Goal: Task Accomplishment & Management: Use online tool/utility

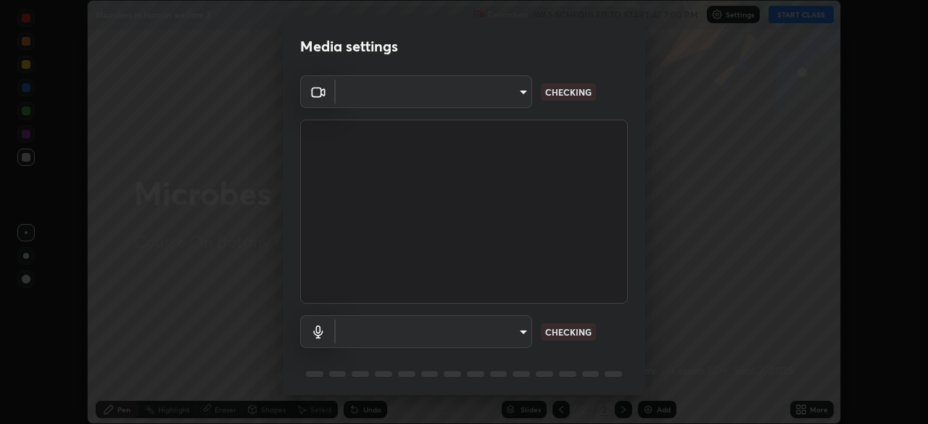
scroll to position [51, 0]
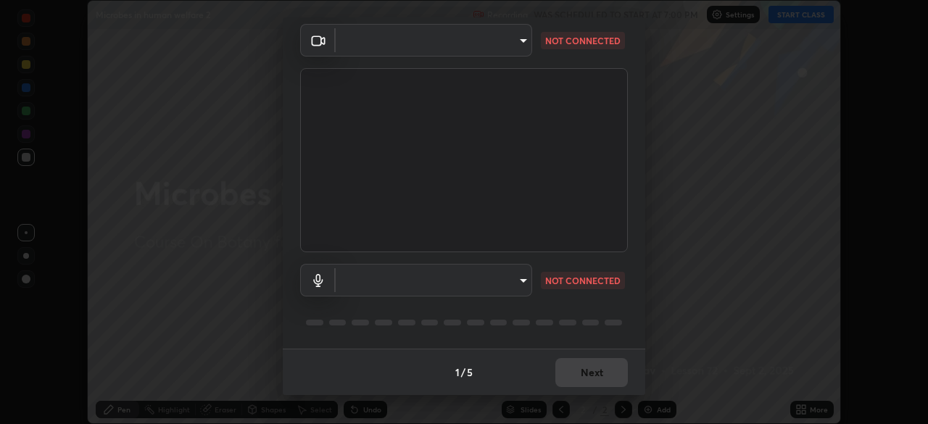
type input "7db3104c3122a209b332b64619111aa91615a24fb0de166504fa5909fce8eb30"
type input "communications"
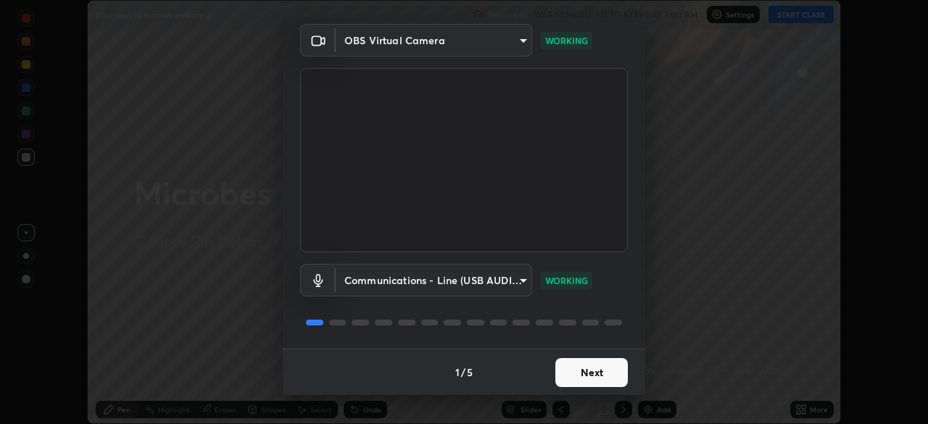
click at [610, 370] on button "Next" at bounding box center [591, 372] width 73 height 29
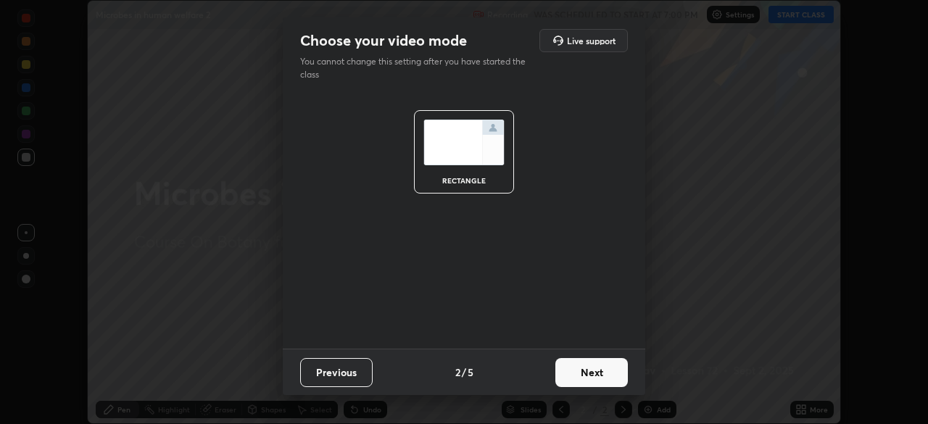
scroll to position [0, 0]
click at [610, 370] on button "Next" at bounding box center [591, 372] width 73 height 29
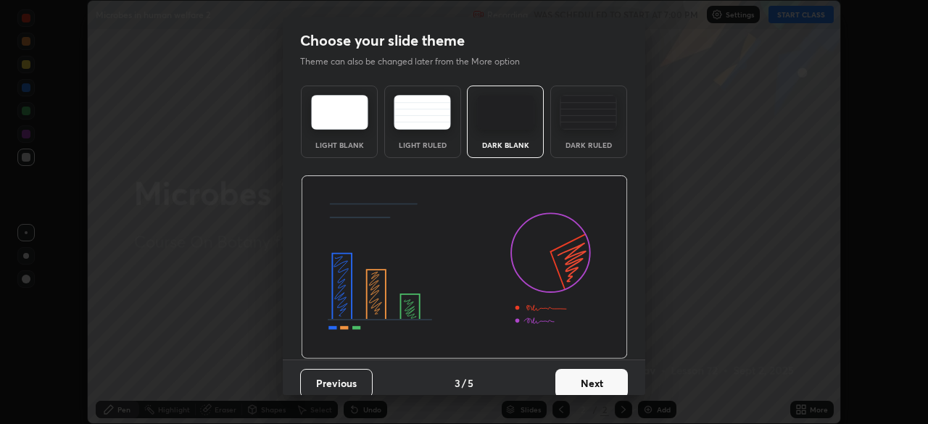
click at [609, 370] on button "Next" at bounding box center [591, 383] width 73 height 29
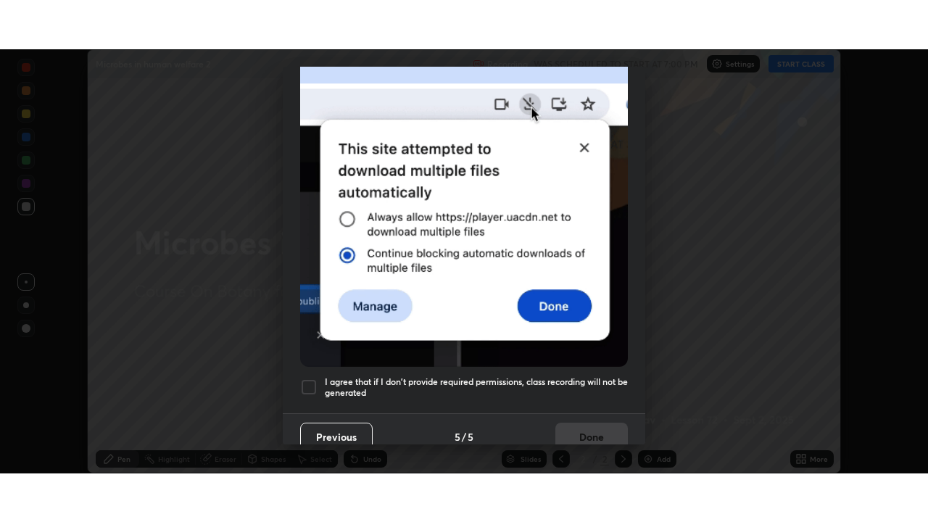
scroll to position [347, 0]
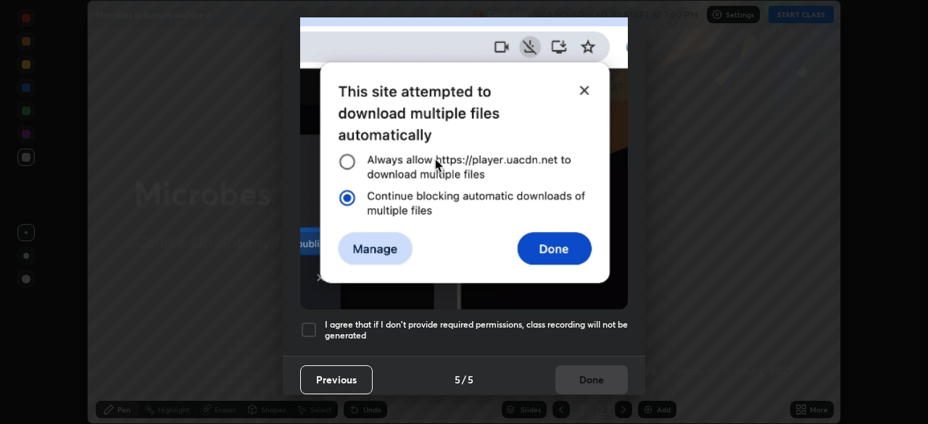
click at [306, 324] on div at bounding box center [308, 329] width 17 height 17
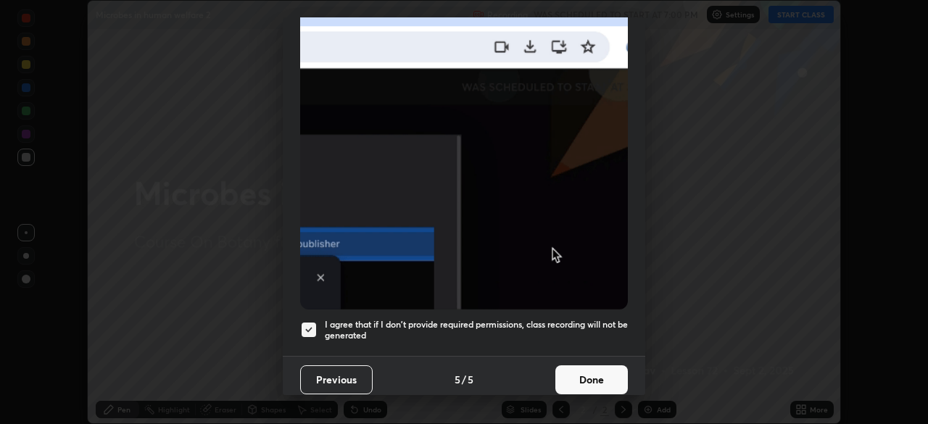
click at [614, 371] on button "Done" at bounding box center [591, 379] width 73 height 29
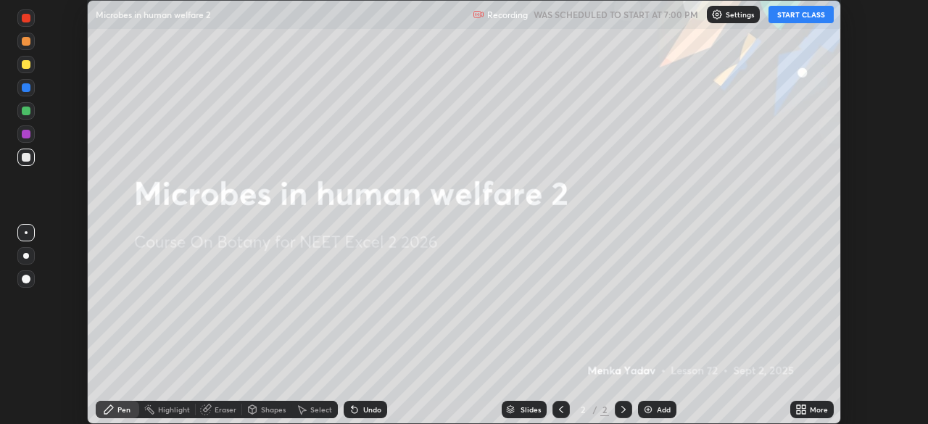
click at [827, 20] on button "START CLASS" at bounding box center [801, 14] width 65 height 17
click at [812, 410] on div "More" at bounding box center [819, 409] width 18 height 7
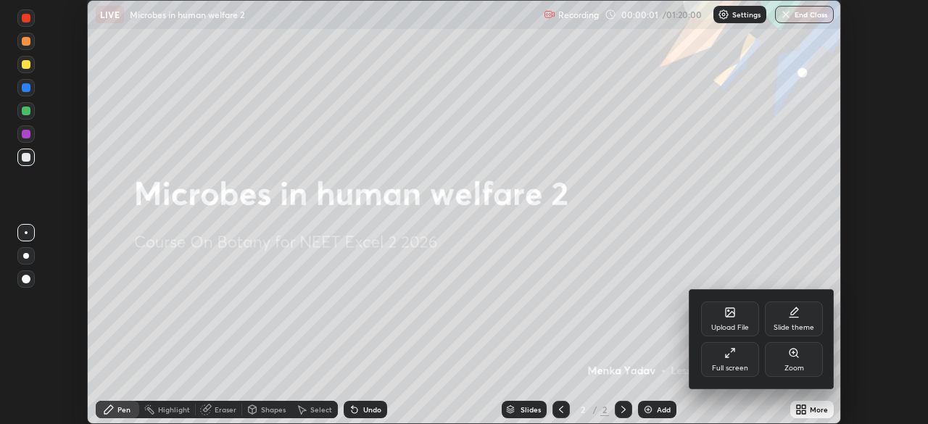
click at [729, 363] on div "Full screen" at bounding box center [730, 359] width 58 height 35
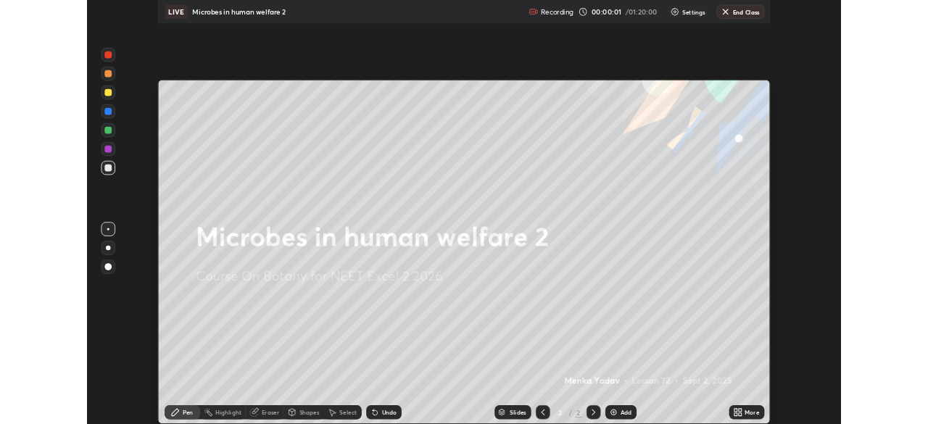
scroll to position [522, 928]
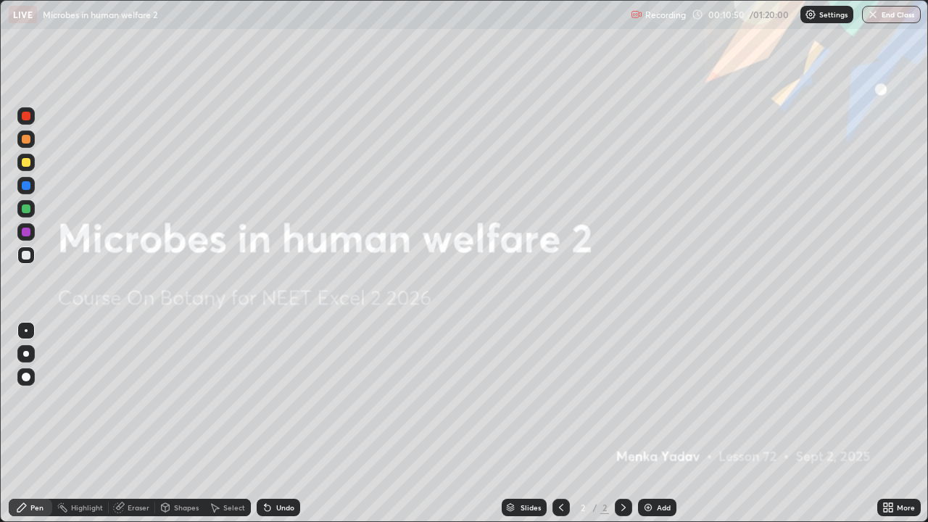
click at [653, 423] on div "Add" at bounding box center [657, 507] width 38 height 17
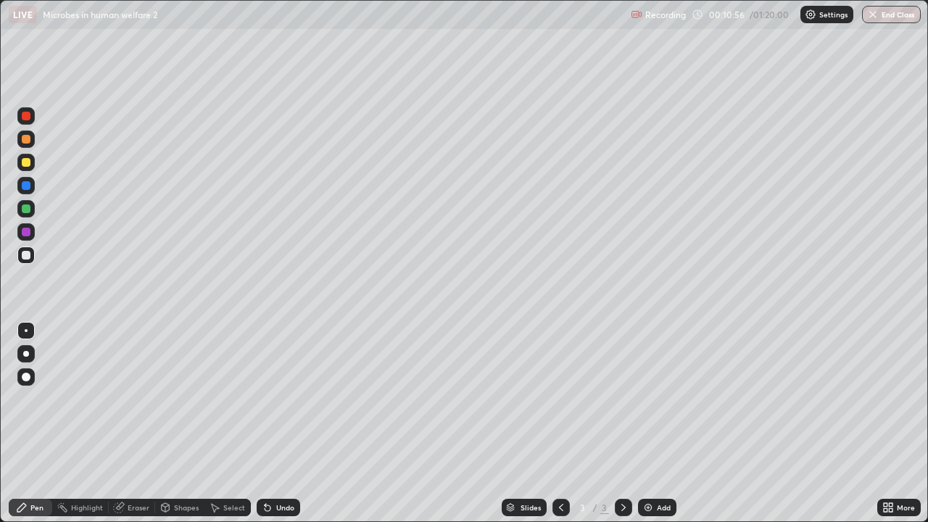
click at [28, 168] on div at bounding box center [25, 162] width 17 height 17
click at [27, 138] on div at bounding box center [26, 139] width 9 height 9
click at [25, 209] on div at bounding box center [26, 208] width 9 height 9
click at [22, 257] on div at bounding box center [26, 255] width 9 height 9
click at [289, 423] on div "Undo" at bounding box center [285, 507] width 18 height 7
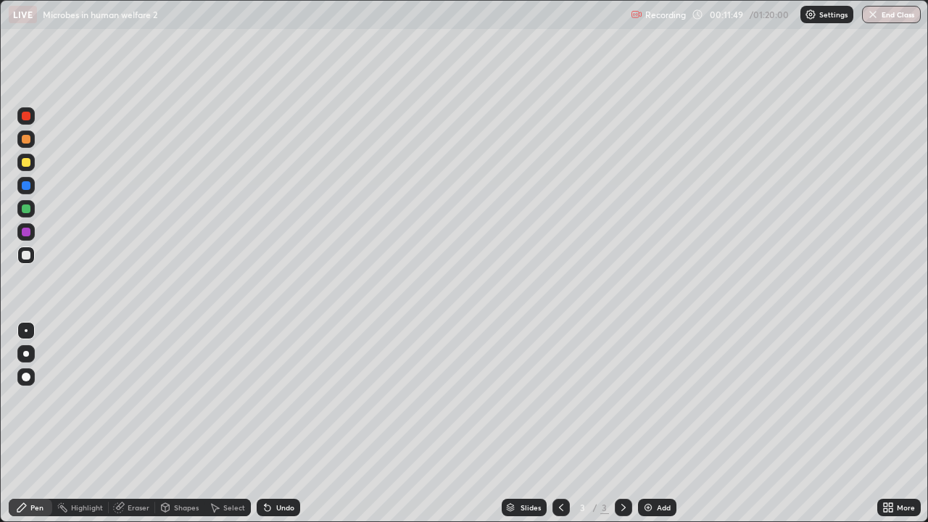
click at [283, 423] on div "Undo" at bounding box center [279, 507] width 44 height 17
click at [282, 423] on div "Undo" at bounding box center [285, 507] width 18 height 7
click at [26, 209] on div at bounding box center [26, 208] width 9 height 9
click at [28, 253] on div at bounding box center [26, 255] width 9 height 9
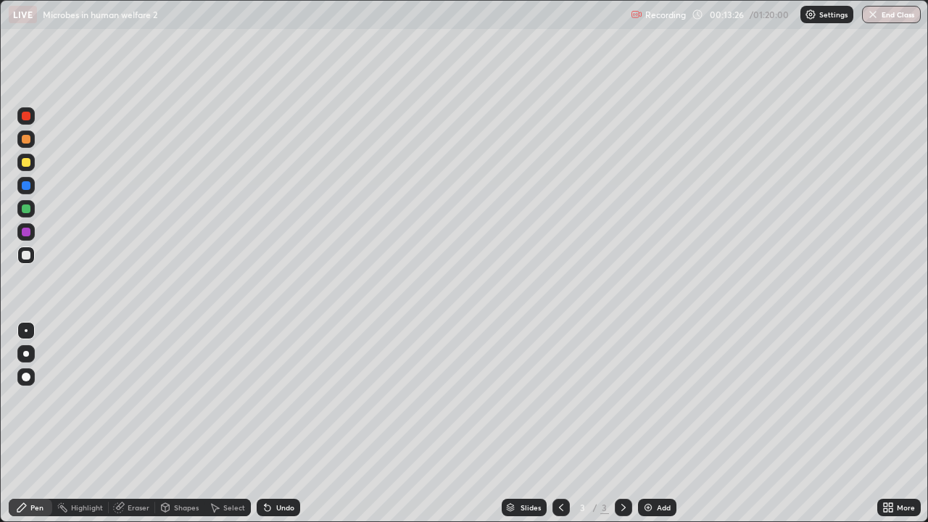
click at [755, 423] on div "Slides 3 / 3 Add" at bounding box center [588, 507] width 577 height 29
click at [761, 423] on div "Slides 3 / 3 Add" at bounding box center [588, 507] width 577 height 29
click at [654, 423] on div "Add" at bounding box center [657, 507] width 38 height 17
click at [28, 160] on div at bounding box center [26, 162] width 9 height 9
click at [25, 256] on div at bounding box center [26, 255] width 9 height 9
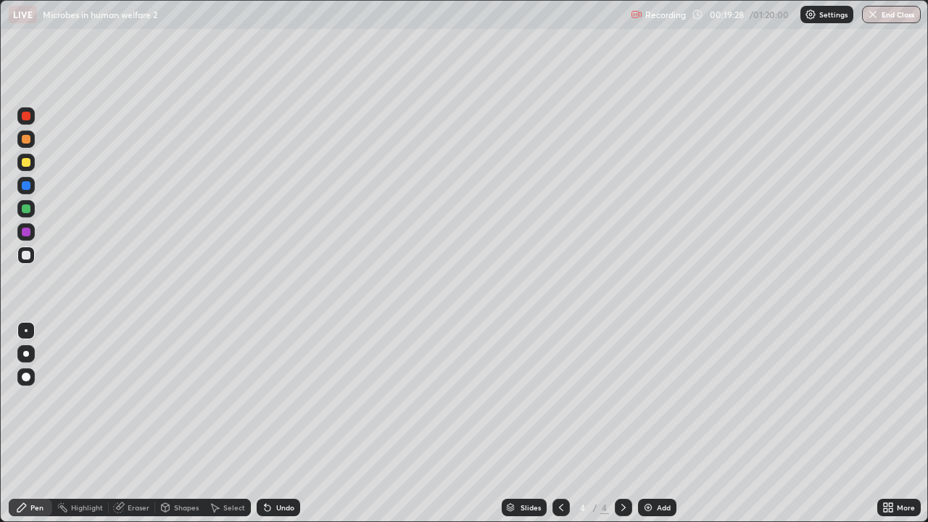
click at [277, 423] on div "Undo" at bounding box center [279, 507] width 44 height 17
click at [273, 423] on div "Undo" at bounding box center [279, 507] width 44 height 17
click at [31, 163] on div at bounding box center [25, 162] width 17 height 17
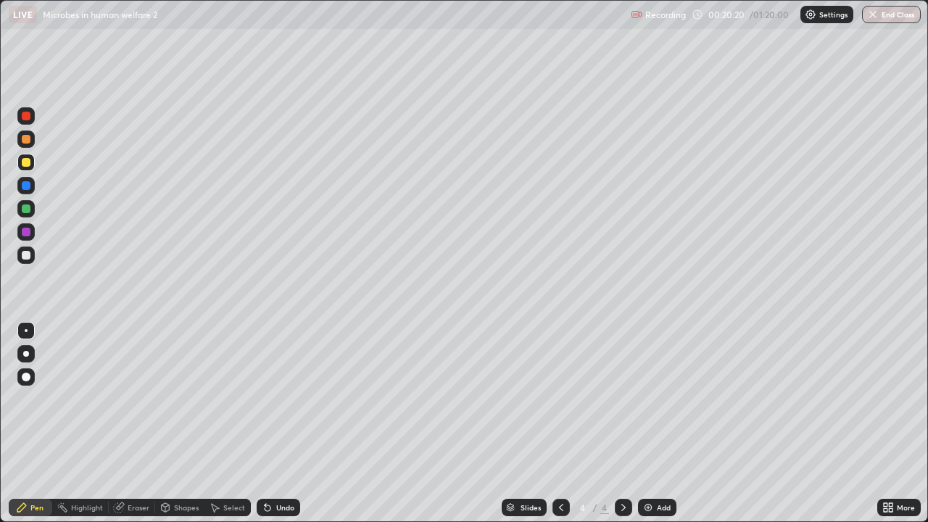
click at [23, 256] on div at bounding box center [26, 255] width 9 height 9
click at [649, 423] on img at bounding box center [648, 508] width 12 height 12
click at [25, 141] on div at bounding box center [26, 139] width 9 height 9
click at [23, 210] on div at bounding box center [26, 208] width 9 height 9
click at [278, 423] on div "Undo" at bounding box center [285, 507] width 18 height 7
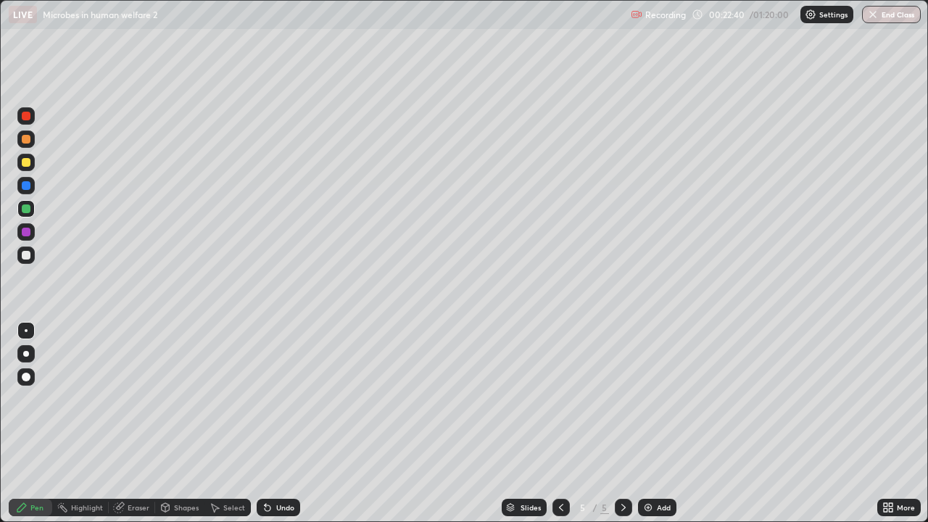
click at [277, 423] on div "Undo" at bounding box center [285, 507] width 18 height 7
click at [23, 256] on div at bounding box center [26, 255] width 9 height 9
click at [25, 232] on div at bounding box center [26, 232] width 9 height 9
click at [126, 423] on div "Eraser" at bounding box center [132, 507] width 46 height 17
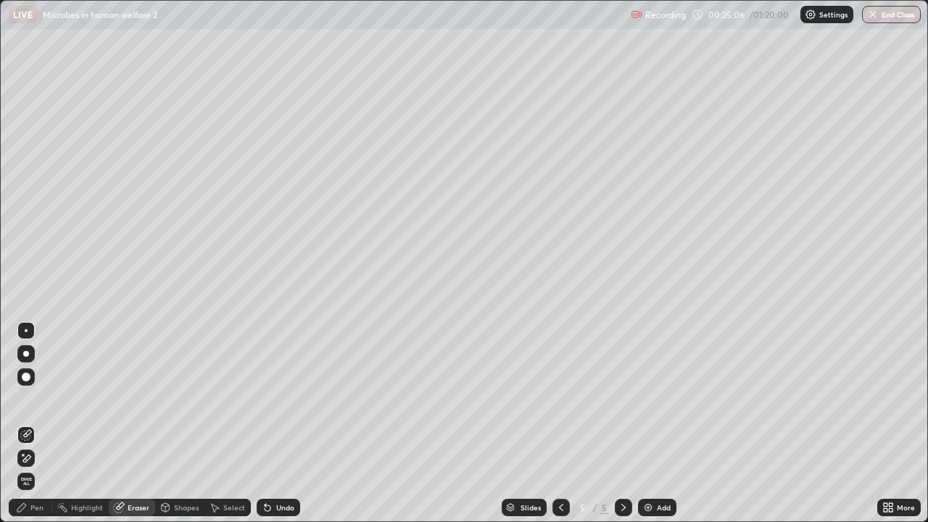
click at [32, 423] on div "Pen" at bounding box center [31, 507] width 44 height 17
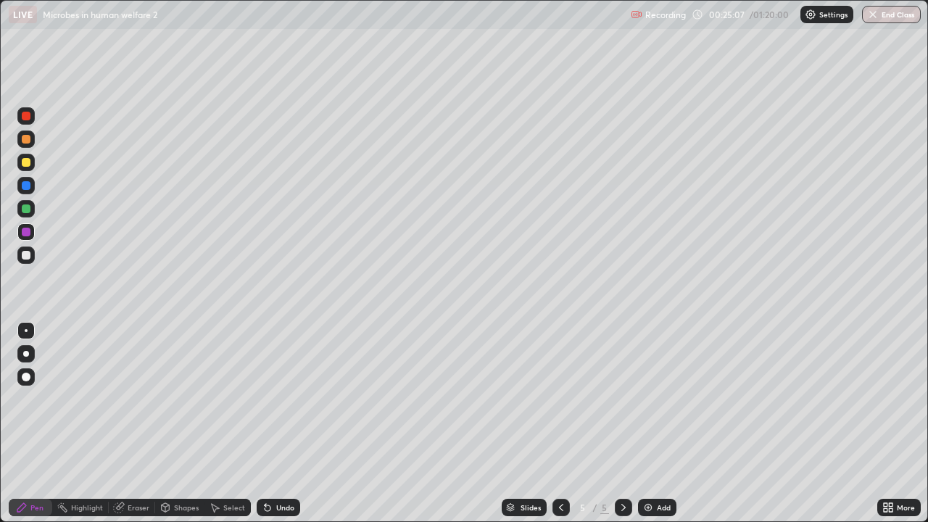
click at [25, 252] on div at bounding box center [26, 255] width 9 height 9
click at [644, 423] on img at bounding box center [648, 508] width 12 height 12
click at [26, 161] on div at bounding box center [26, 162] width 9 height 9
click at [25, 211] on div at bounding box center [26, 208] width 9 height 9
click at [138, 423] on div "Eraser" at bounding box center [139, 507] width 22 height 7
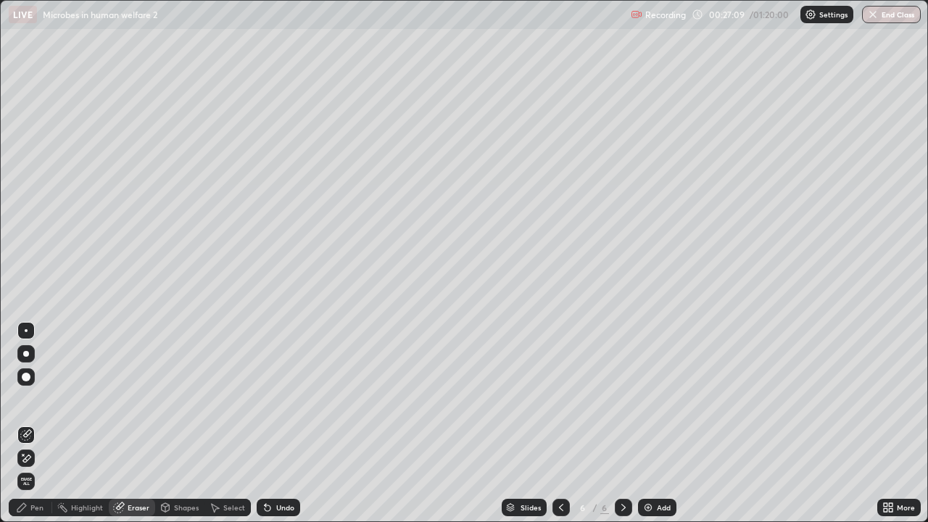
click at [44, 423] on div "Pen" at bounding box center [31, 507] width 44 height 17
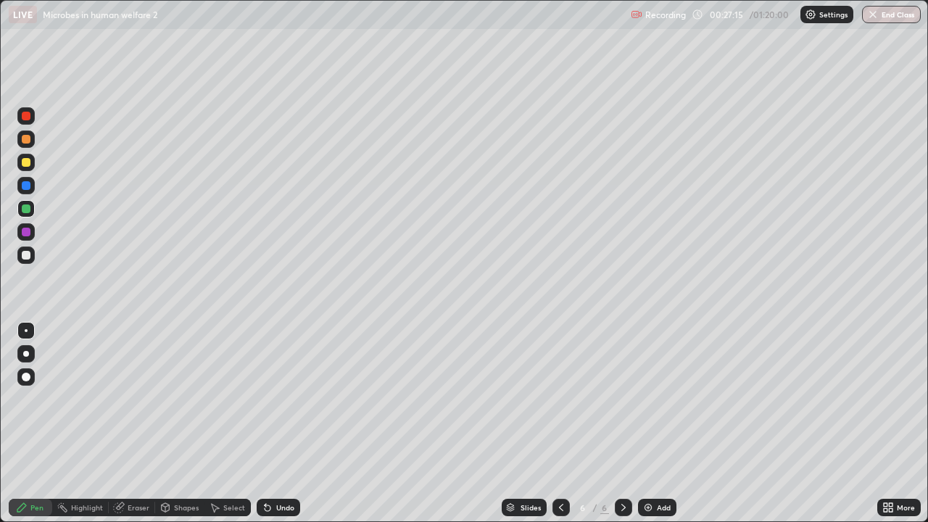
click at [25, 259] on div at bounding box center [26, 255] width 9 height 9
click at [653, 423] on img at bounding box center [648, 508] width 12 height 12
click at [26, 142] on div at bounding box center [26, 139] width 9 height 9
click at [26, 331] on div at bounding box center [26, 330] width 3 height 3
click at [25, 352] on div at bounding box center [26, 354] width 6 height 6
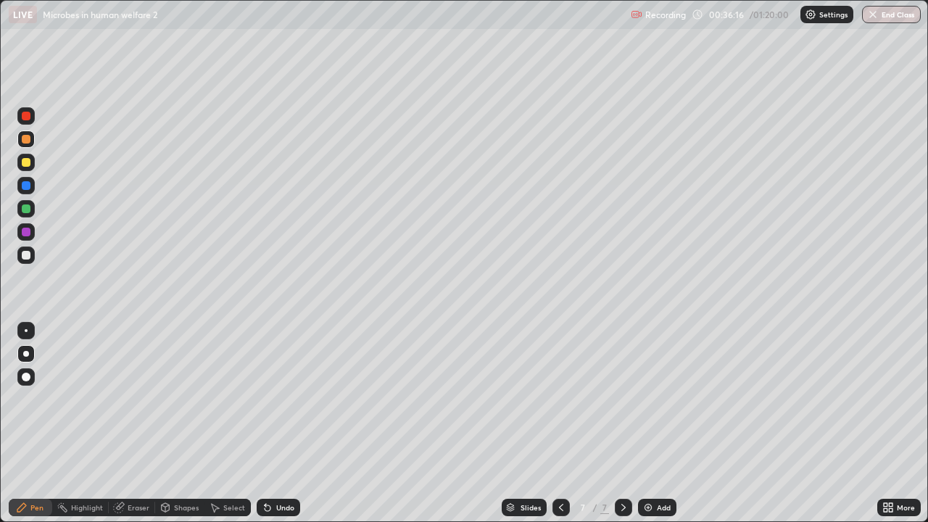
click at [25, 255] on div at bounding box center [26, 255] width 9 height 9
click at [30, 231] on div at bounding box center [26, 232] width 9 height 9
click at [26, 331] on div at bounding box center [26, 330] width 3 height 3
click at [30, 186] on div at bounding box center [26, 185] width 9 height 9
click at [27, 204] on div at bounding box center [26, 208] width 9 height 9
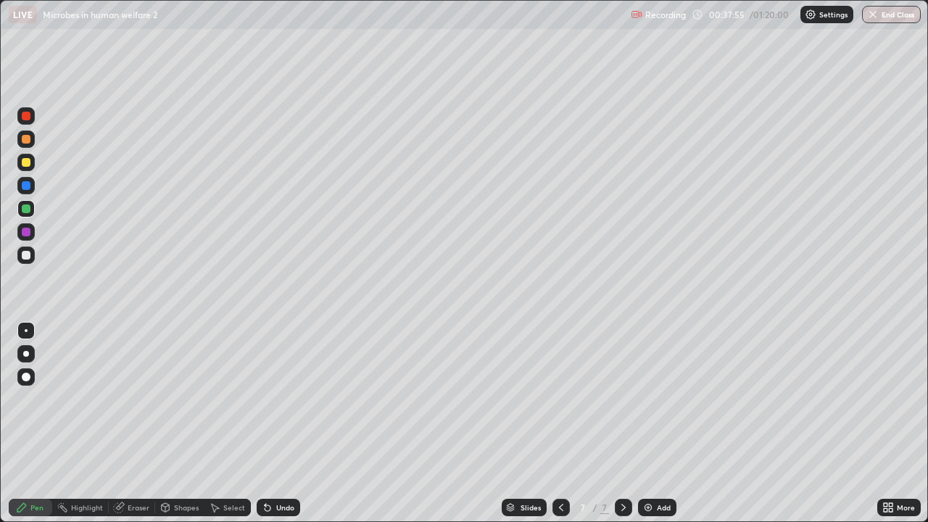
click at [17, 260] on div at bounding box center [25, 255] width 17 height 17
click at [22, 208] on div at bounding box center [26, 208] width 9 height 9
click at [276, 423] on div "Undo" at bounding box center [285, 507] width 18 height 7
click at [26, 252] on div at bounding box center [26, 255] width 9 height 9
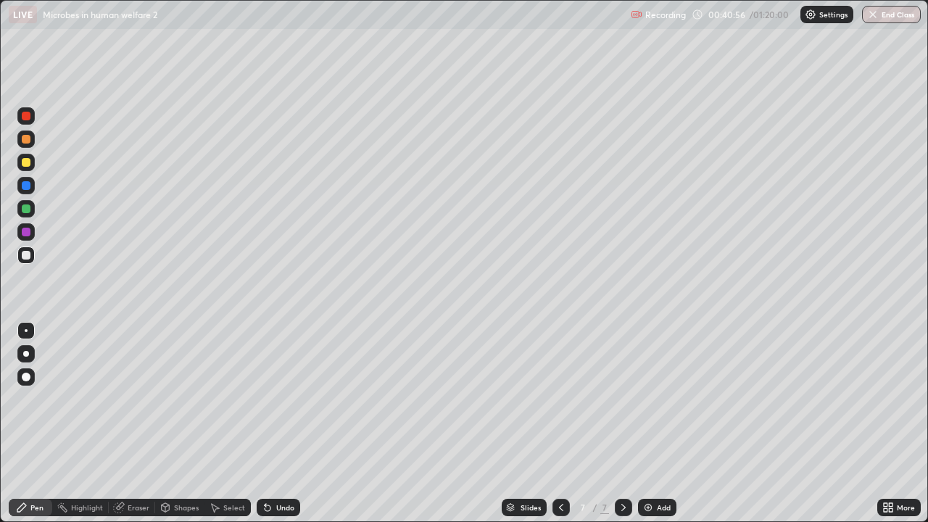
click at [22, 233] on div at bounding box center [26, 232] width 9 height 9
click at [663, 423] on div "Add" at bounding box center [664, 507] width 14 height 7
click at [175, 423] on div "Shapes" at bounding box center [186, 507] width 25 height 7
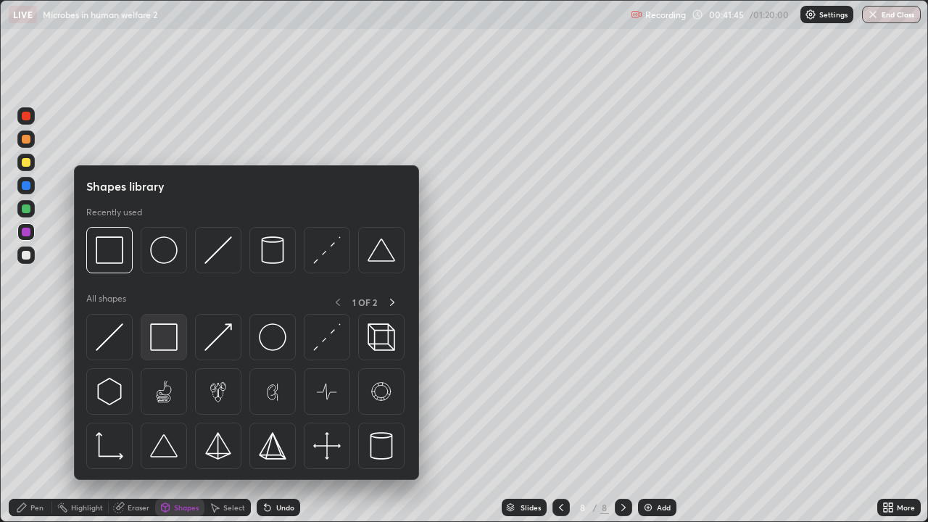
click at [157, 341] on img at bounding box center [164, 337] width 28 height 28
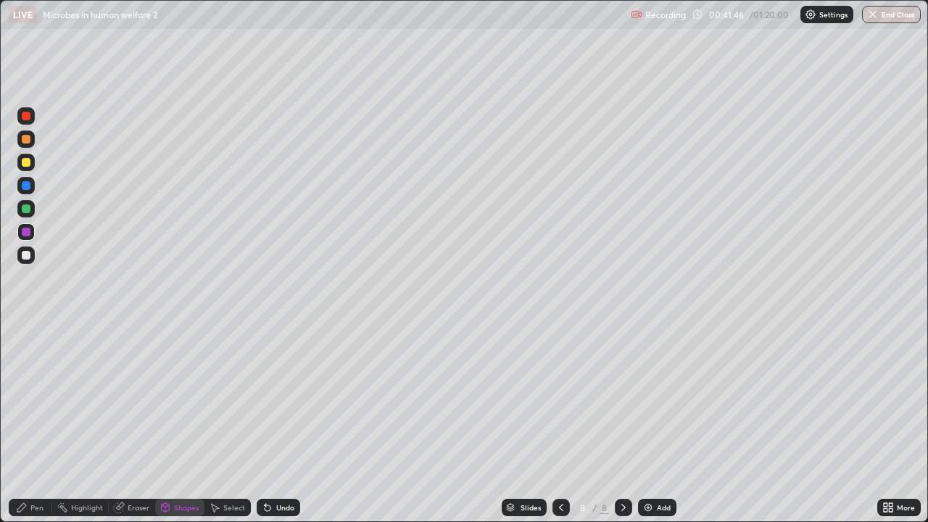
click at [25, 252] on div at bounding box center [26, 255] width 9 height 9
click at [178, 423] on div "Shapes" at bounding box center [186, 507] width 25 height 7
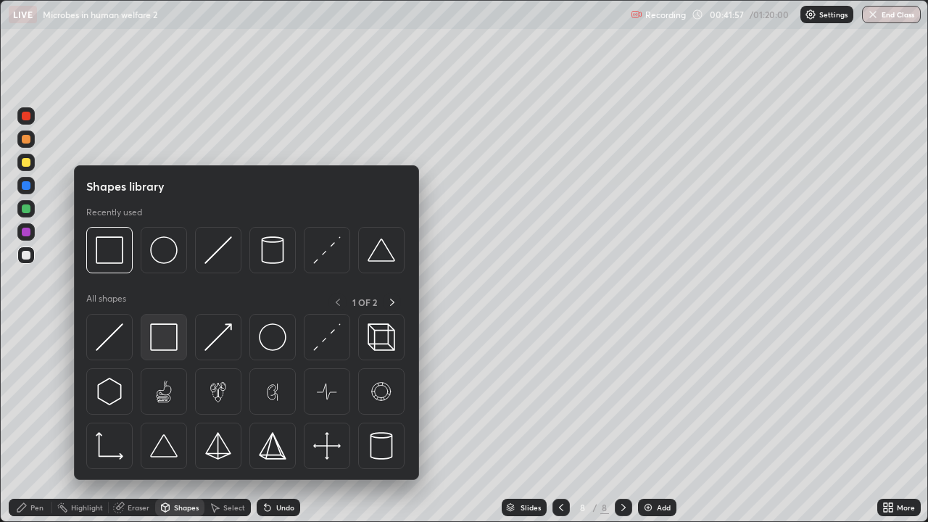
click at [165, 337] on img at bounding box center [164, 337] width 28 height 28
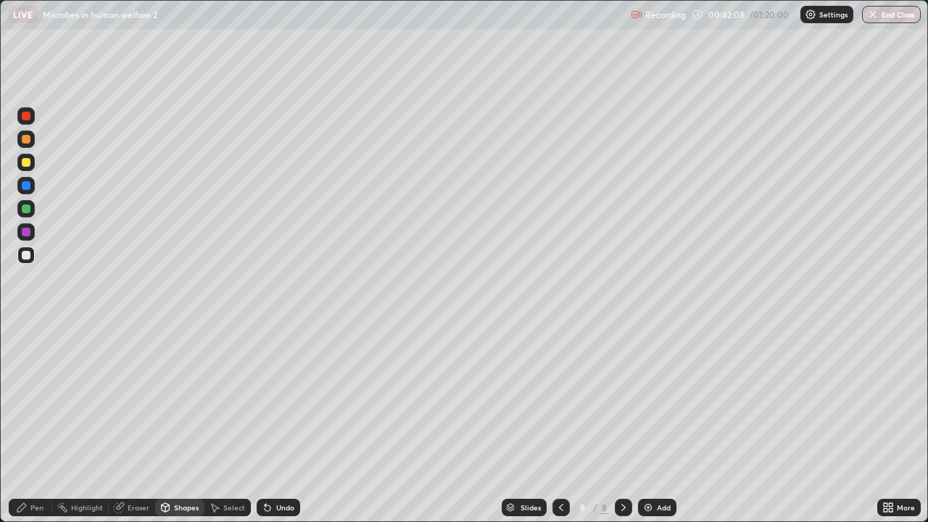
click at [175, 423] on div "Shapes" at bounding box center [186, 507] width 25 height 7
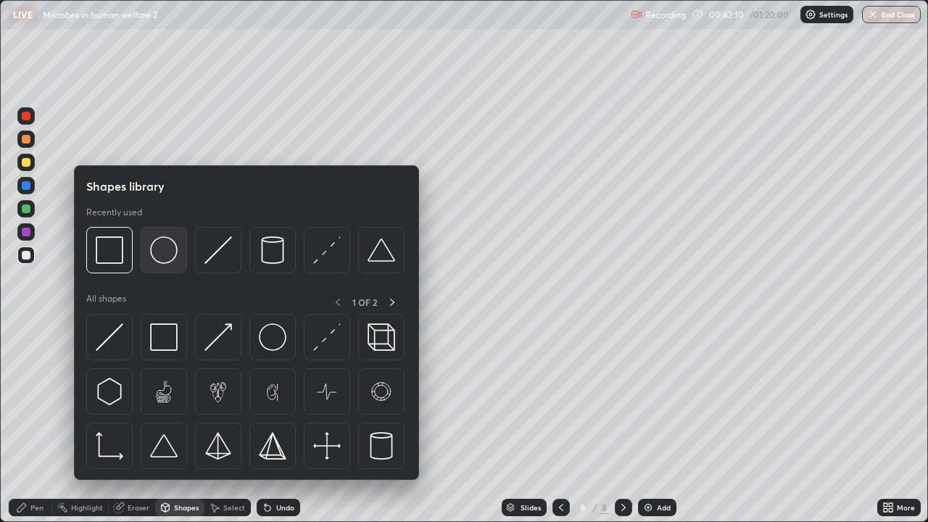
click at [166, 257] on img at bounding box center [164, 250] width 28 height 28
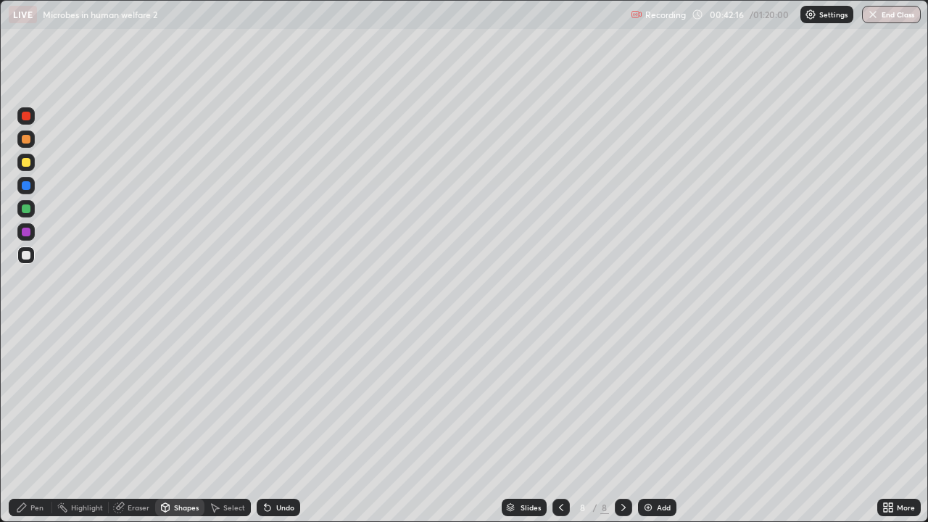
click at [180, 423] on div "Shapes" at bounding box center [186, 507] width 25 height 7
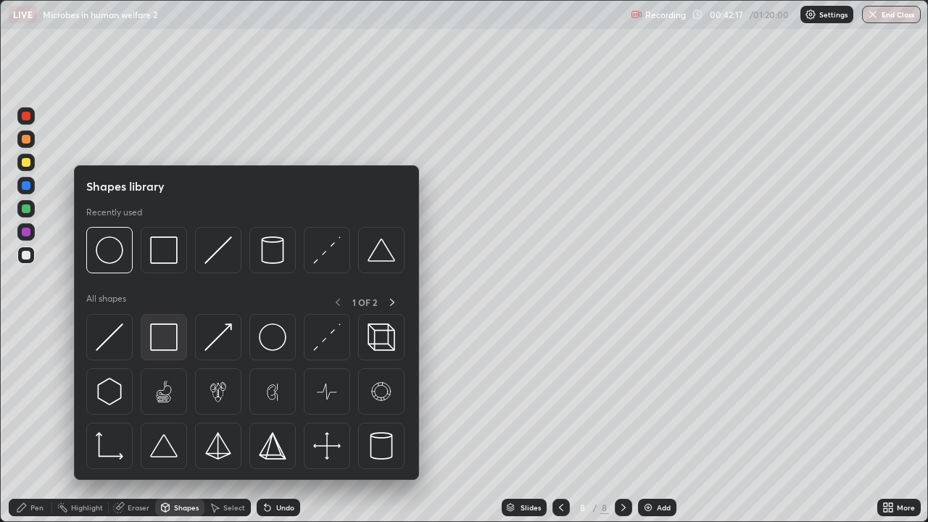
click at [171, 344] on img at bounding box center [164, 337] width 28 height 28
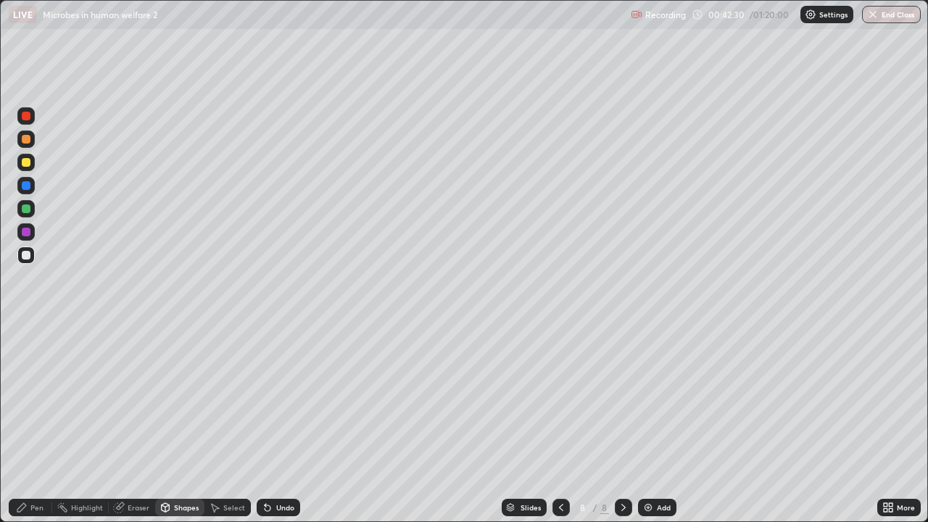
click at [136, 423] on div "Eraser" at bounding box center [139, 507] width 22 height 7
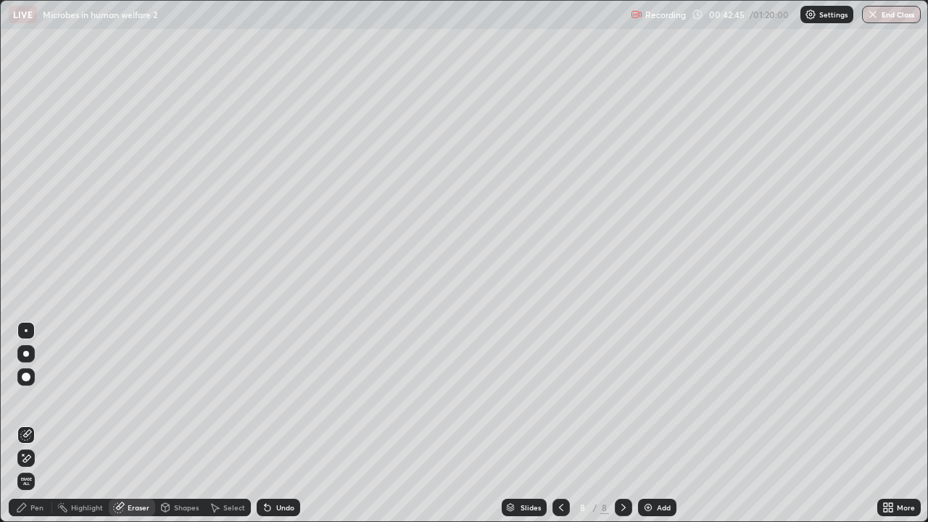
click at [178, 423] on div "Shapes" at bounding box center [186, 507] width 25 height 7
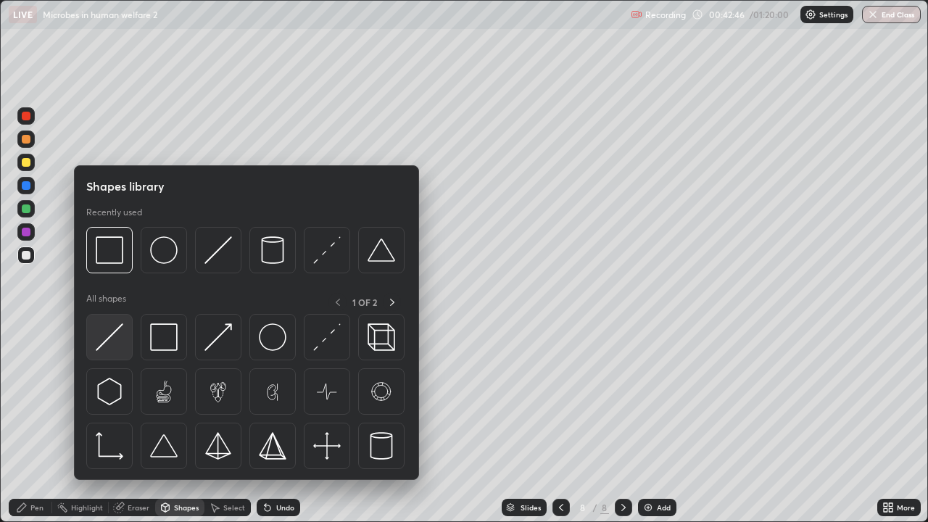
click at [118, 334] on img at bounding box center [110, 337] width 28 height 28
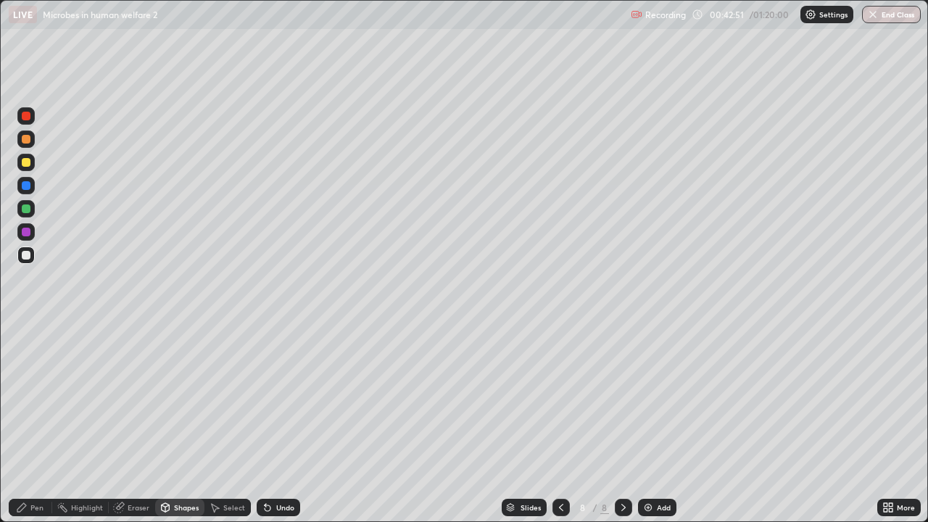
click at [276, 423] on div "Undo" at bounding box center [285, 507] width 18 height 7
click at [271, 423] on div "Undo" at bounding box center [279, 507] width 44 height 17
click at [129, 423] on div "Eraser" at bounding box center [139, 507] width 22 height 7
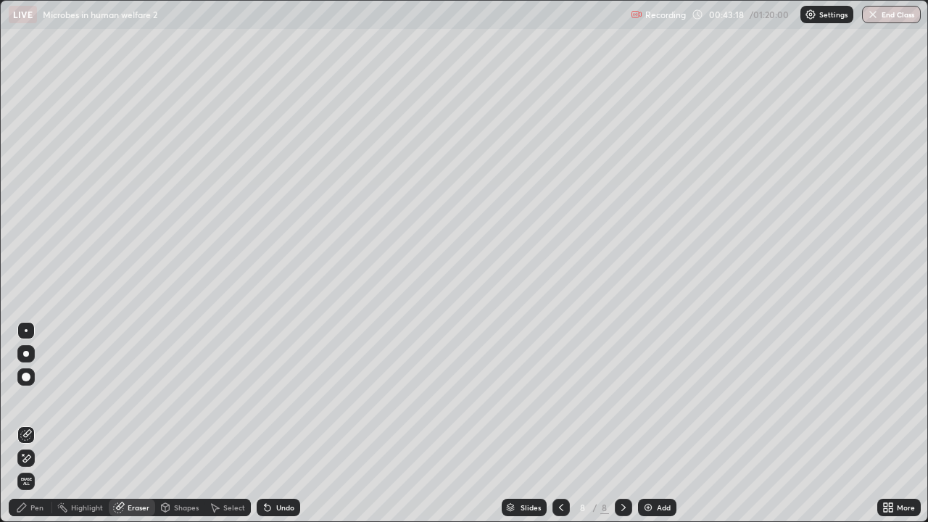
click at [32, 423] on div "Pen" at bounding box center [36, 507] width 13 height 7
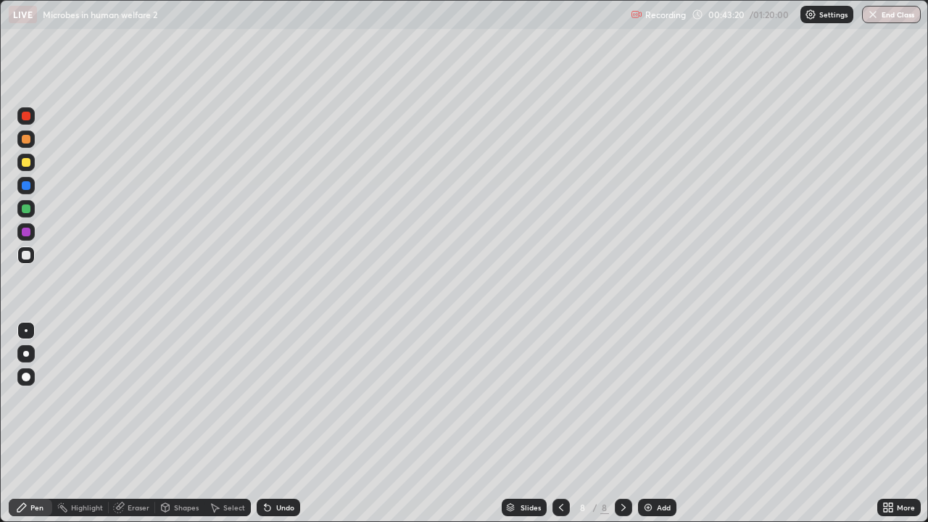
click at [124, 423] on div "Eraser" at bounding box center [132, 507] width 46 height 17
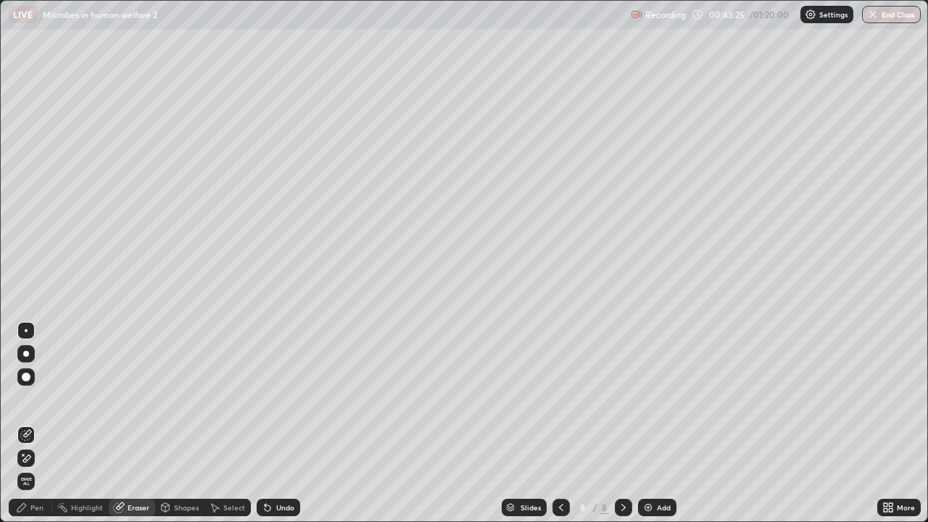
click at [37, 423] on div "Pen" at bounding box center [36, 507] width 13 height 7
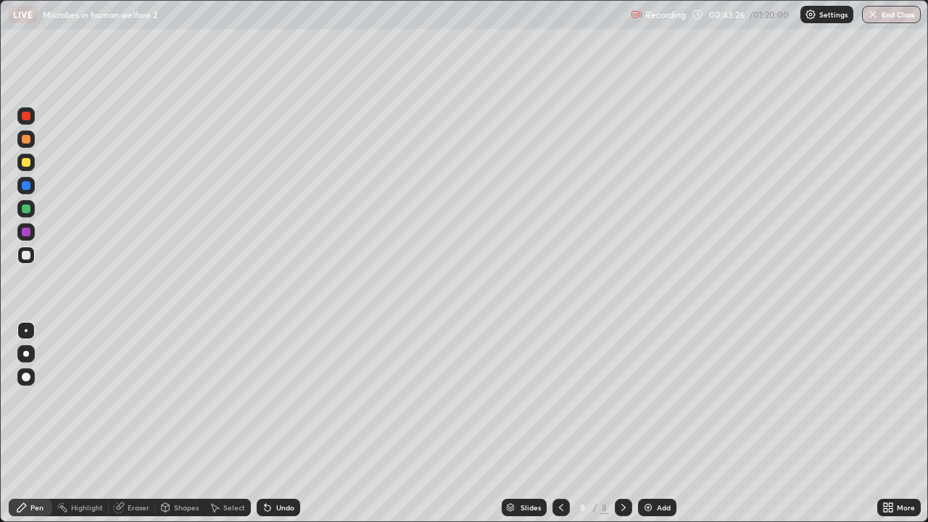
click at [132, 423] on div "Eraser" at bounding box center [139, 507] width 22 height 7
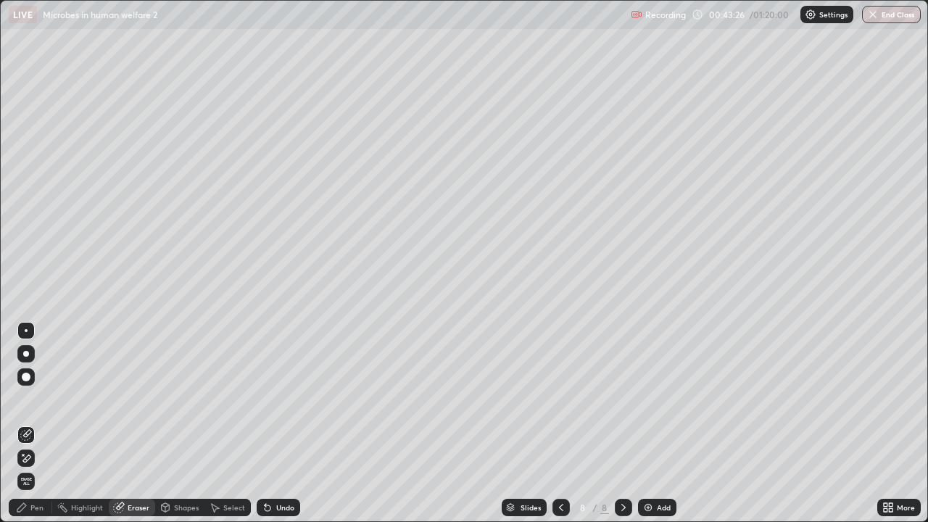
click at [190, 423] on div "Shapes" at bounding box center [186, 507] width 25 height 7
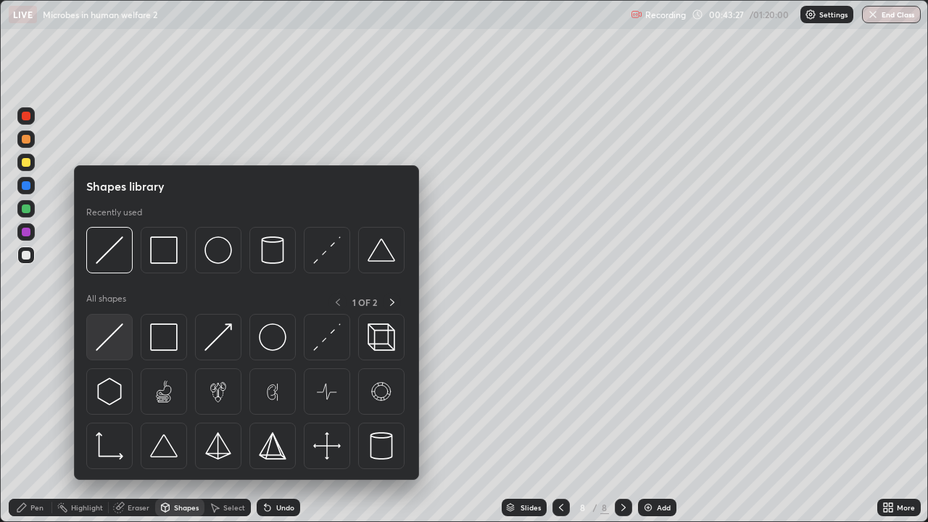
click at [113, 334] on img at bounding box center [110, 337] width 28 height 28
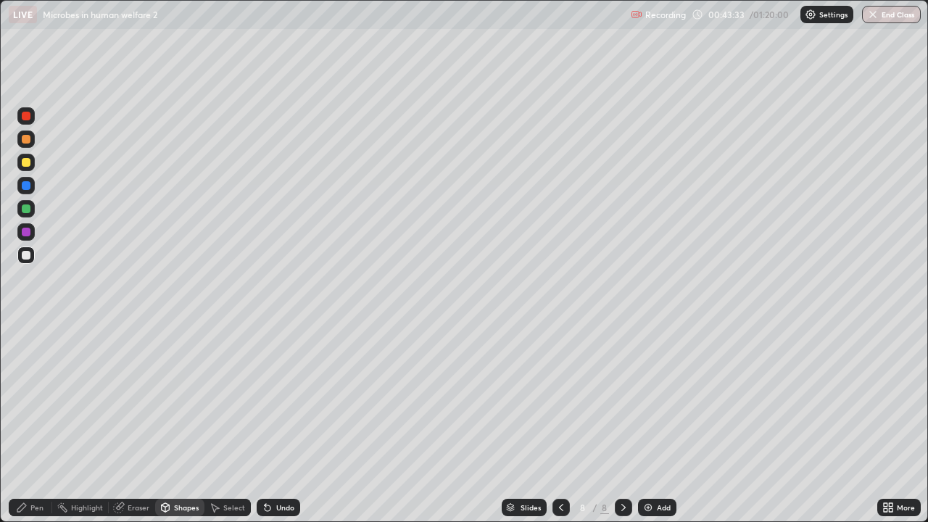
click at [284, 423] on div "Undo" at bounding box center [285, 507] width 18 height 7
click at [285, 423] on div "Undo" at bounding box center [285, 507] width 18 height 7
click at [36, 423] on div "Pen" at bounding box center [36, 507] width 13 height 7
click at [651, 423] on img at bounding box center [648, 508] width 12 height 12
click at [30, 162] on div at bounding box center [26, 162] width 9 height 9
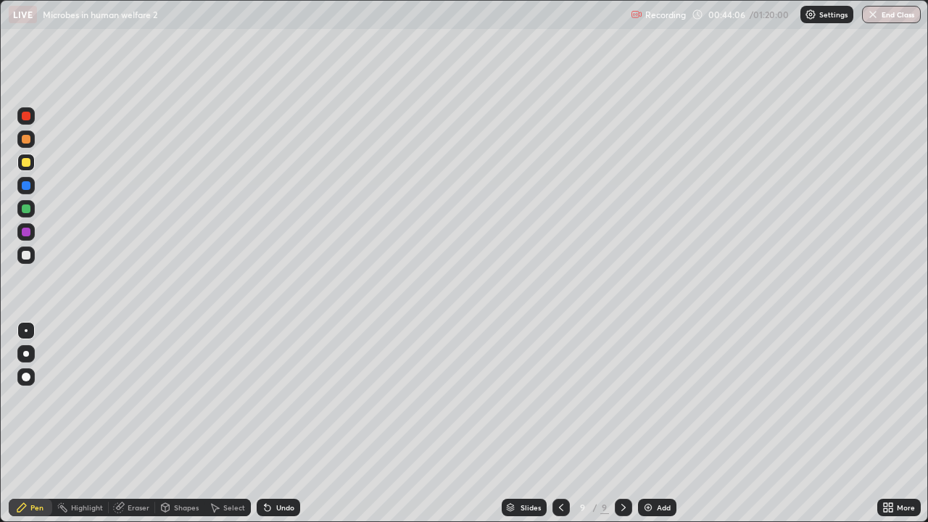
click at [28, 234] on div at bounding box center [26, 232] width 9 height 9
click at [22, 257] on div at bounding box center [26, 255] width 9 height 9
click at [19, 228] on div at bounding box center [25, 231] width 17 height 17
click at [25, 256] on div at bounding box center [26, 255] width 9 height 9
click at [20, 225] on div at bounding box center [25, 231] width 17 height 17
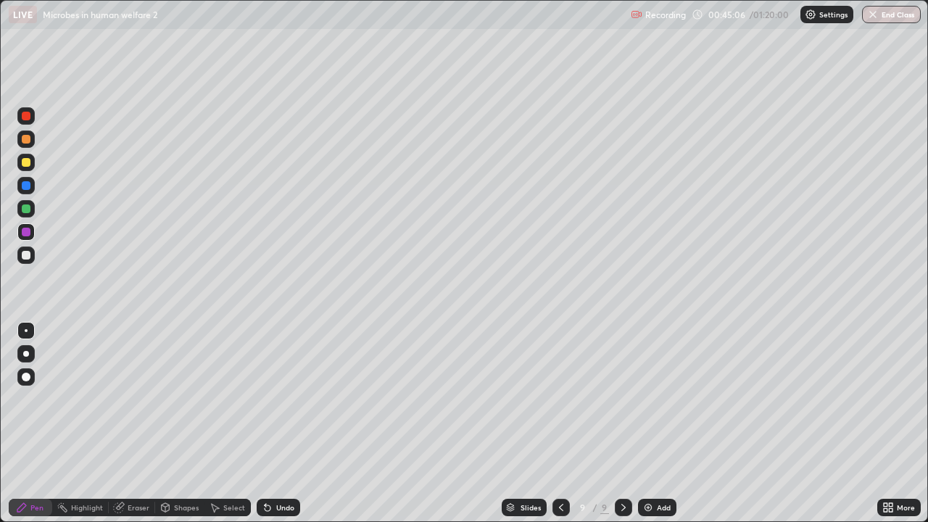
click at [26, 254] on div at bounding box center [26, 255] width 9 height 9
click at [560, 423] on icon at bounding box center [561, 508] width 12 height 12
click at [30, 202] on div at bounding box center [25, 208] width 17 height 17
click at [273, 423] on div "Undo" at bounding box center [279, 507] width 44 height 17
click at [129, 423] on div "Eraser" at bounding box center [139, 507] width 22 height 7
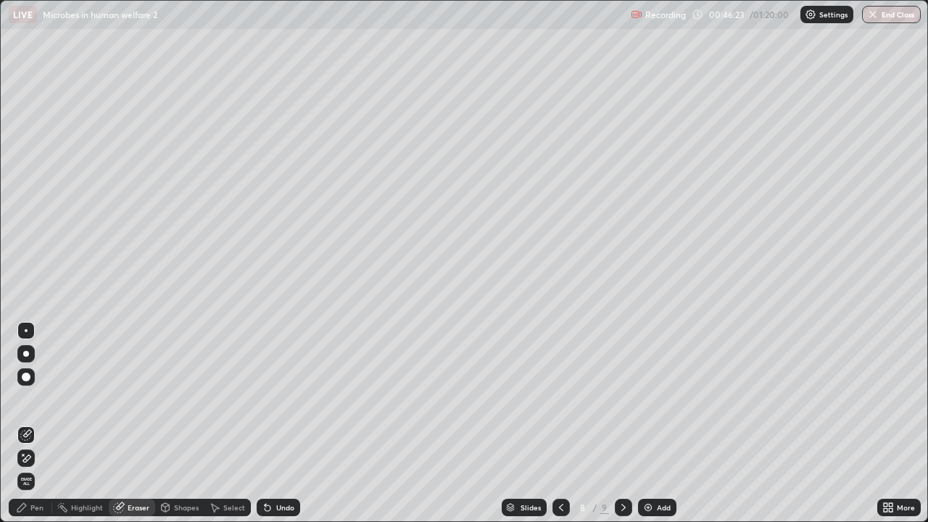
click at [22, 423] on icon at bounding box center [21, 507] width 9 height 9
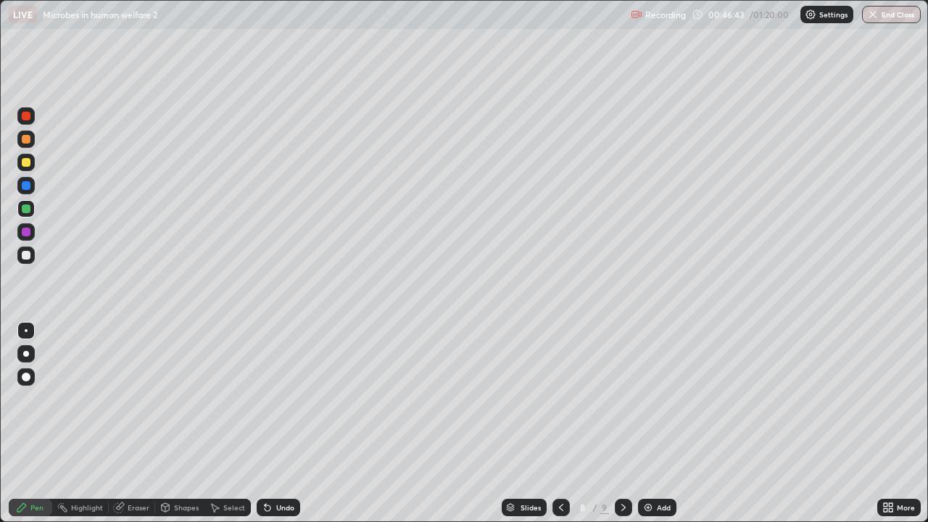
click at [279, 423] on div "Undo" at bounding box center [285, 507] width 18 height 7
click at [26, 254] on div at bounding box center [26, 255] width 9 height 9
click at [25, 231] on div at bounding box center [26, 232] width 9 height 9
click at [179, 423] on div "Shapes" at bounding box center [179, 507] width 49 height 29
click at [276, 423] on div "Undo" at bounding box center [285, 507] width 18 height 7
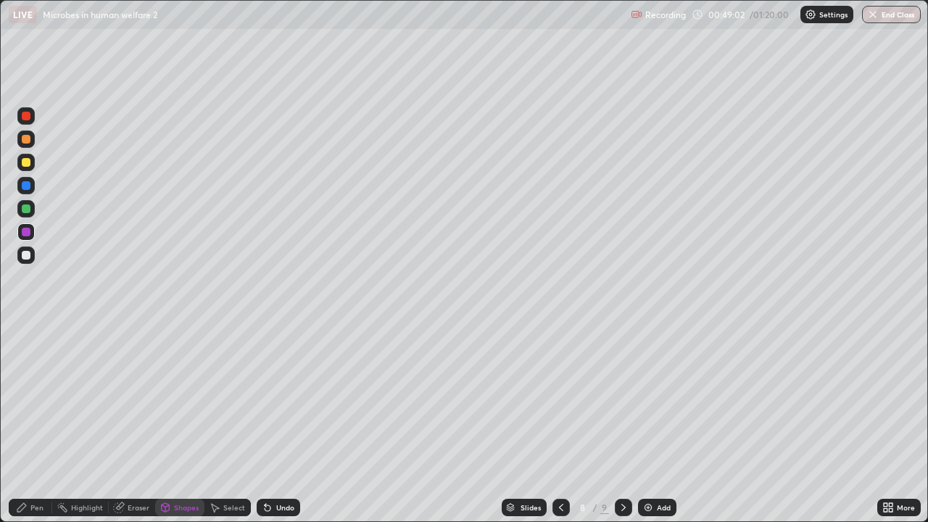
click at [276, 423] on div "Undo" at bounding box center [285, 507] width 18 height 7
click at [43, 423] on div "Pen" at bounding box center [31, 507] width 44 height 17
click at [329, 423] on div "Slides 8 / 9 Add" at bounding box center [588, 507] width 577 height 29
click at [25, 208] on div at bounding box center [26, 208] width 9 height 9
click at [24, 232] on div at bounding box center [26, 232] width 9 height 9
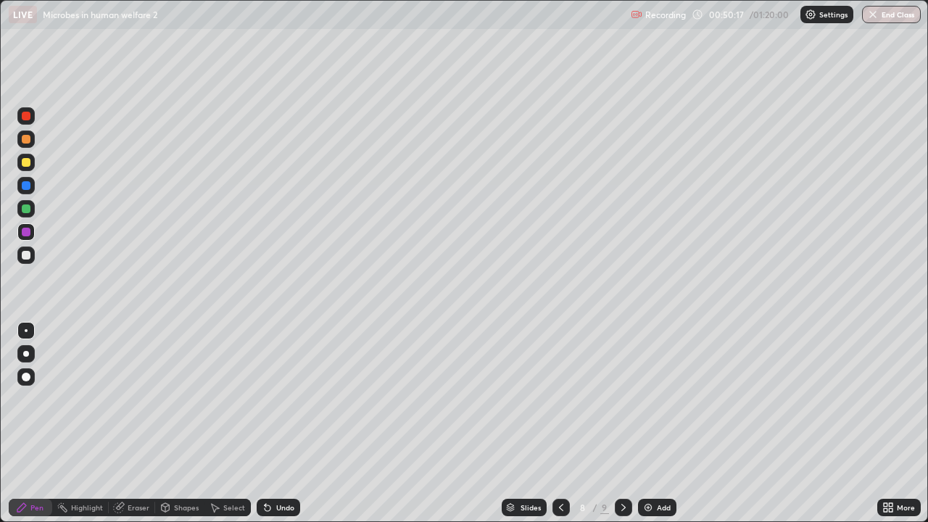
click at [24, 183] on div at bounding box center [26, 185] width 9 height 9
click at [653, 423] on div "Add" at bounding box center [657, 507] width 38 height 17
click at [27, 160] on div at bounding box center [26, 162] width 9 height 9
click at [26, 138] on div at bounding box center [26, 139] width 9 height 9
click at [25, 232] on div at bounding box center [26, 232] width 9 height 9
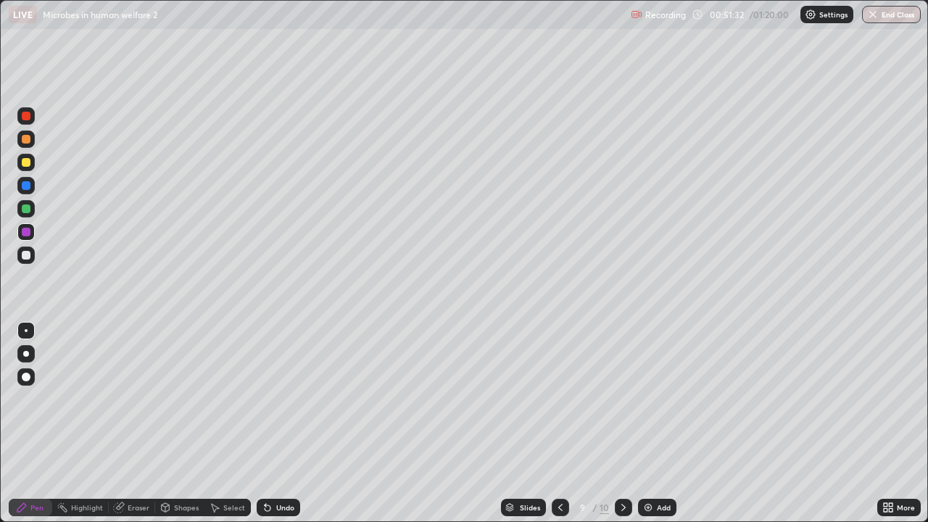
click at [560, 423] on icon at bounding box center [560, 507] width 4 height 7
click at [25, 165] on div at bounding box center [26, 162] width 9 height 9
click at [276, 423] on div "Undo" at bounding box center [285, 507] width 18 height 7
click at [278, 423] on div "Undo" at bounding box center [285, 507] width 18 height 7
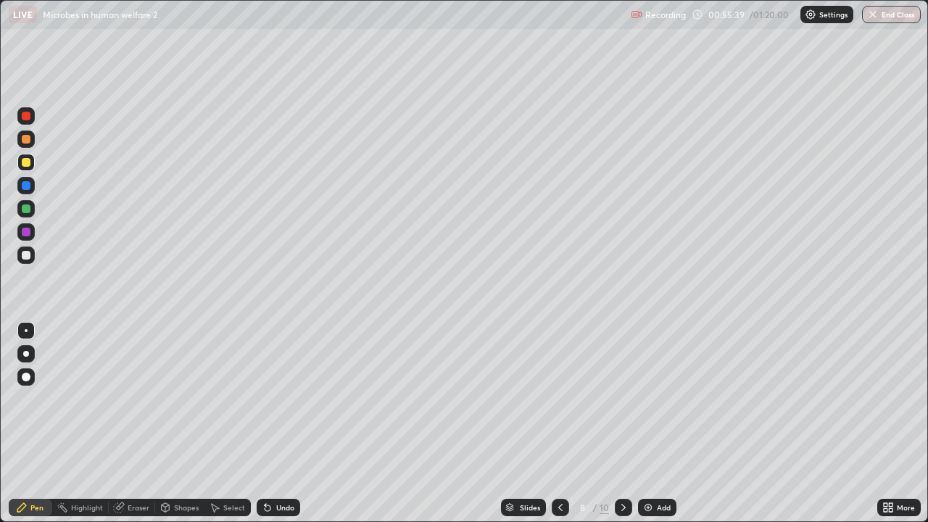
click at [278, 423] on div "Undo" at bounding box center [285, 507] width 18 height 7
click at [277, 423] on div "Undo" at bounding box center [285, 507] width 18 height 7
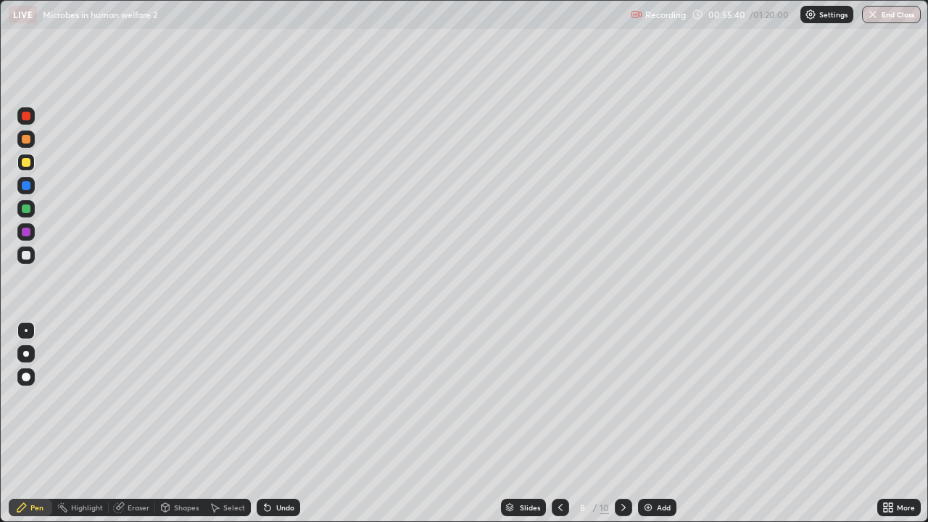
click at [277, 423] on div "Undo" at bounding box center [285, 507] width 18 height 7
click at [283, 423] on div "Undo" at bounding box center [285, 507] width 18 height 7
click at [278, 423] on div "Undo" at bounding box center [285, 507] width 18 height 7
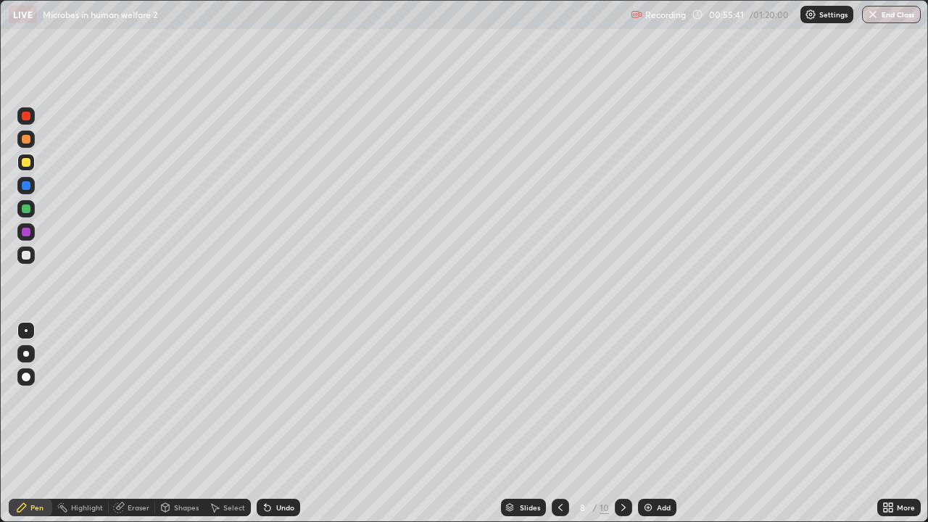
click at [278, 423] on div "Undo" at bounding box center [285, 507] width 18 height 7
click at [276, 423] on div "Undo" at bounding box center [285, 507] width 18 height 7
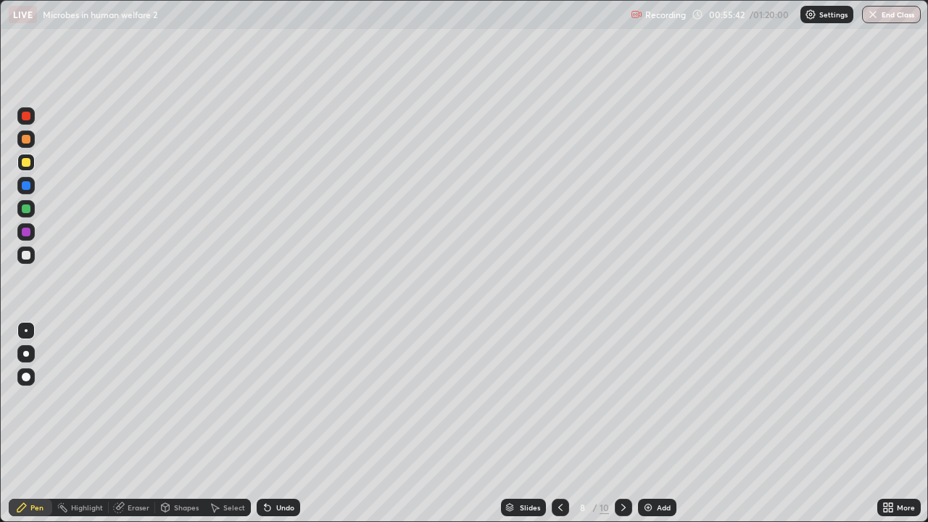
click at [276, 423] on div "Undo" at bounding box center [285, 507] width 18 height 7
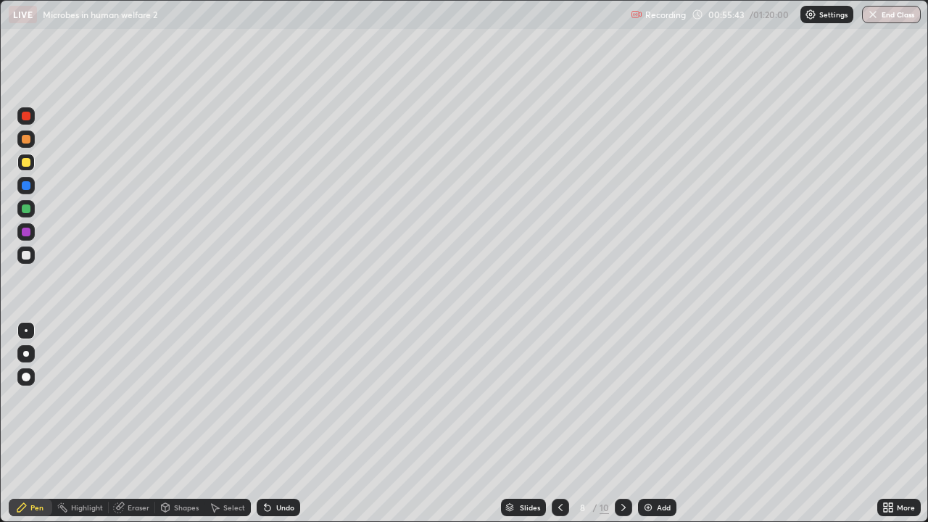
click at [276, 423] on div "Undo" at bounding box center [285, 507] width 18 height 7
click at [559, 423] on icon at bounding box center [561, 508] width 12 height 12
click at [622, 423] on icon at bounding box center [624, 508] width 12 height 12
click at [629, 423] on div at bounding box center [623, 507] width 17 height 17
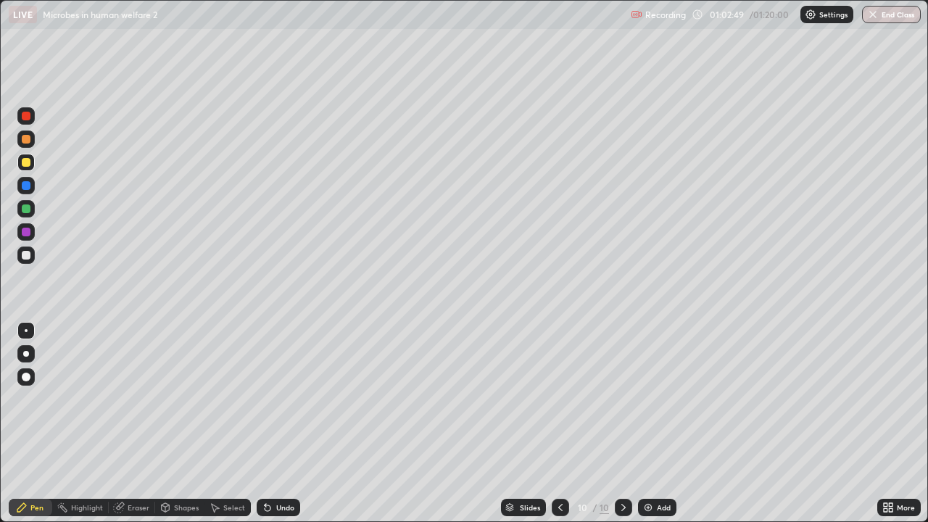
click at [559, 423] on icon at bounding box center [561, 508] width 12 height 12
click at [657, 423] on div "Add" at bounding box center [664, 507] width 14 height 7
click at [559, 423] on icon at bounding box center [561, 508] width 12 height 12
click at [560, 423] on icon at bounding box center [561, 508] width 12 height 12
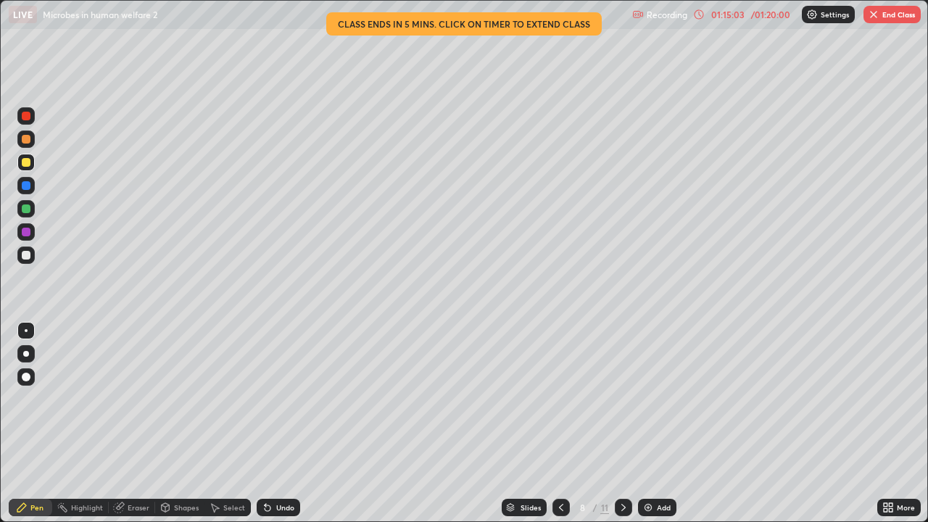
click at [881, 15] on button "End Class" at bounding box center [892, 14] width 57 height 17
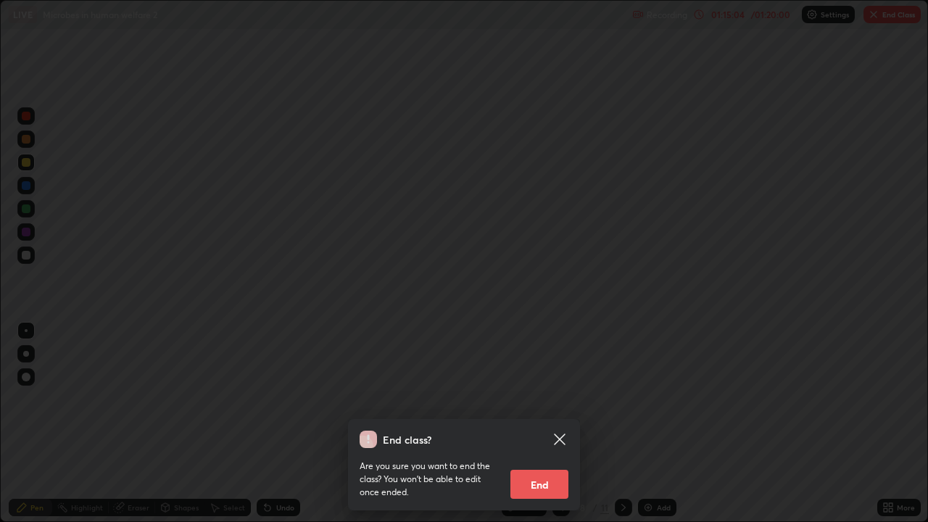
click at [553, 423] on button "End" at bounding box center [539, 484] width 58 height 29
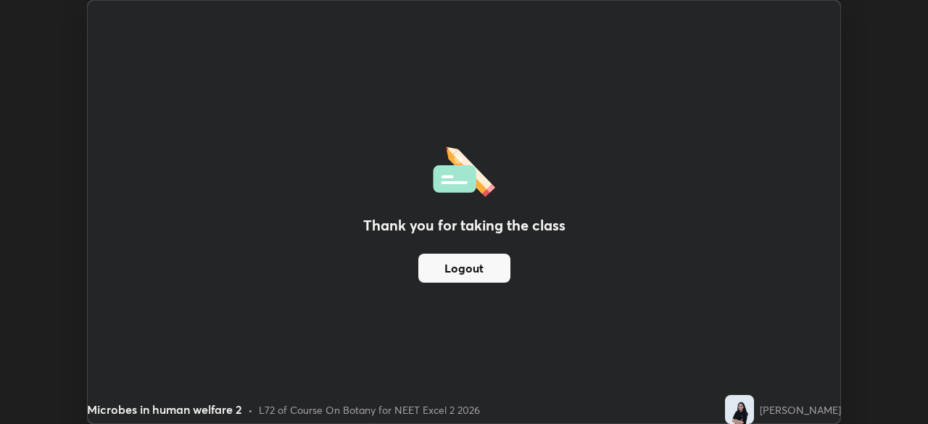
scroll to position [72082, 71578]
